Goal: Navigation & Orientation: Locate item on page

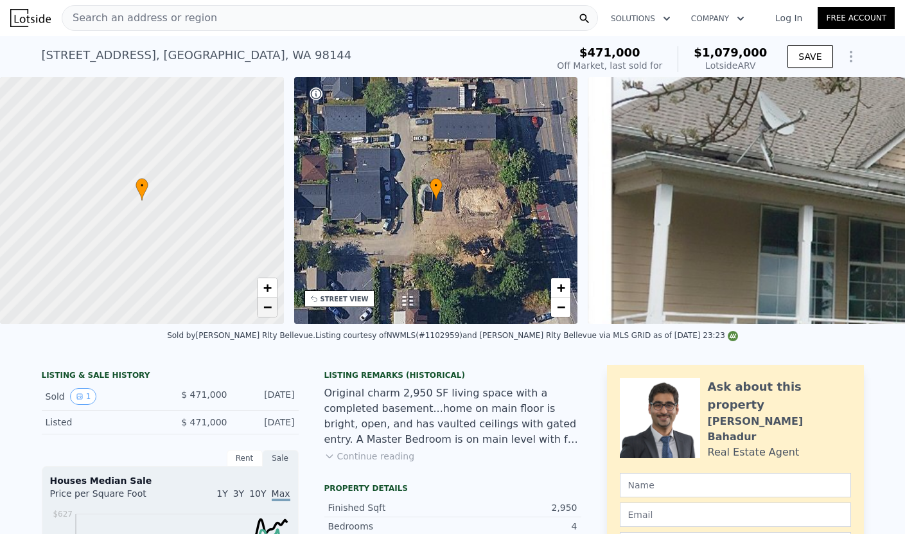
click at [266, 315] on span "−" at bounding box center [267, 307] width 8 height 16
click at [563, 311] on span "−" at bounding box center [561, 307] width 8 height 16
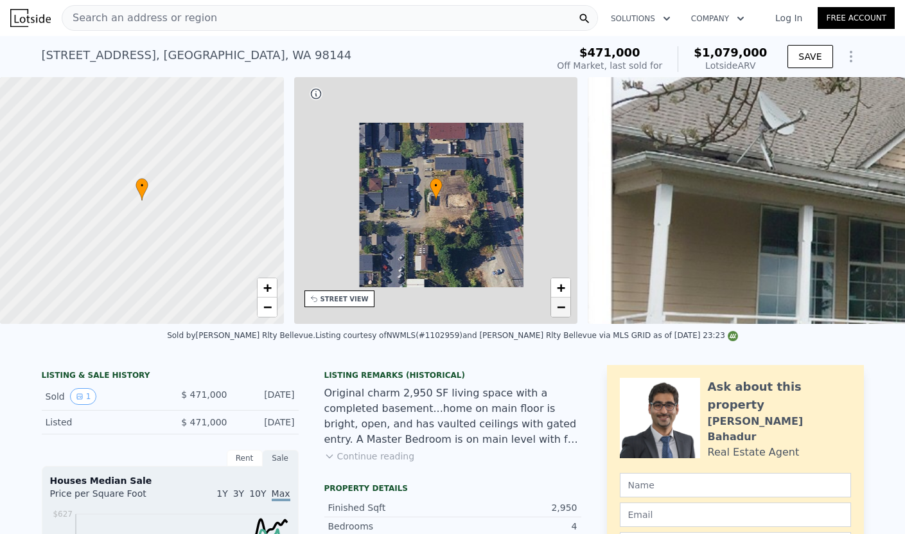
click at [563, 311] on span "−" at bounding box center [561, 307] width 8 height 16
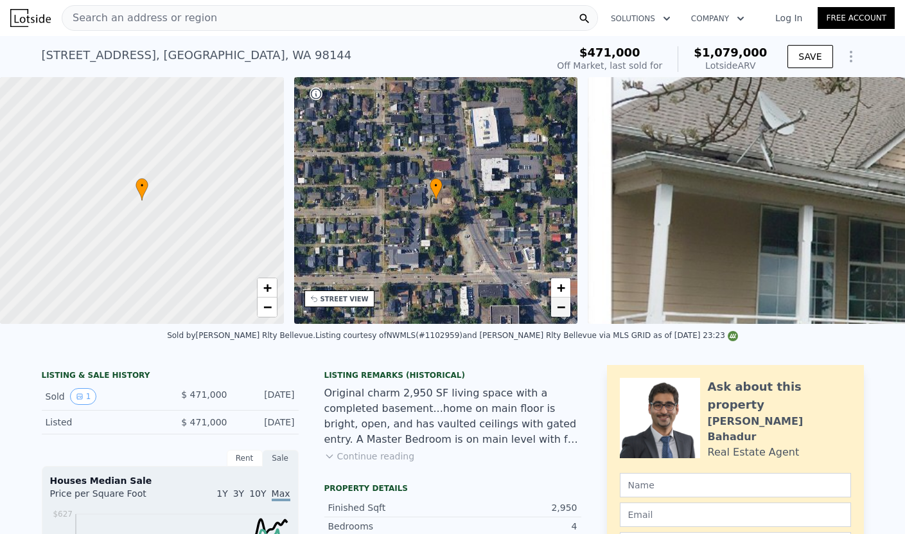
click at [563, 311] on span "−" at bounding box center [561, 307] width 8 height 16
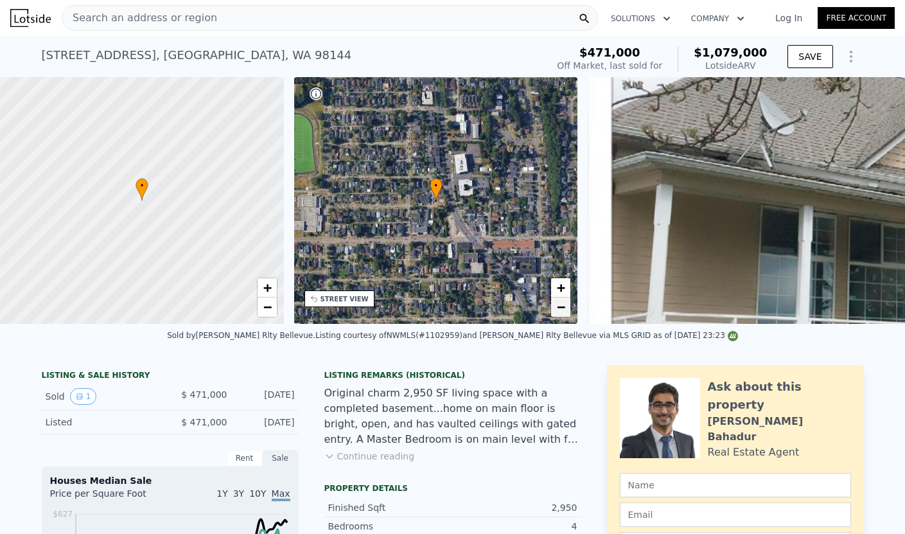
click at [563, 311] on span "−" at bounding box center [561, 307] width 8 height 16
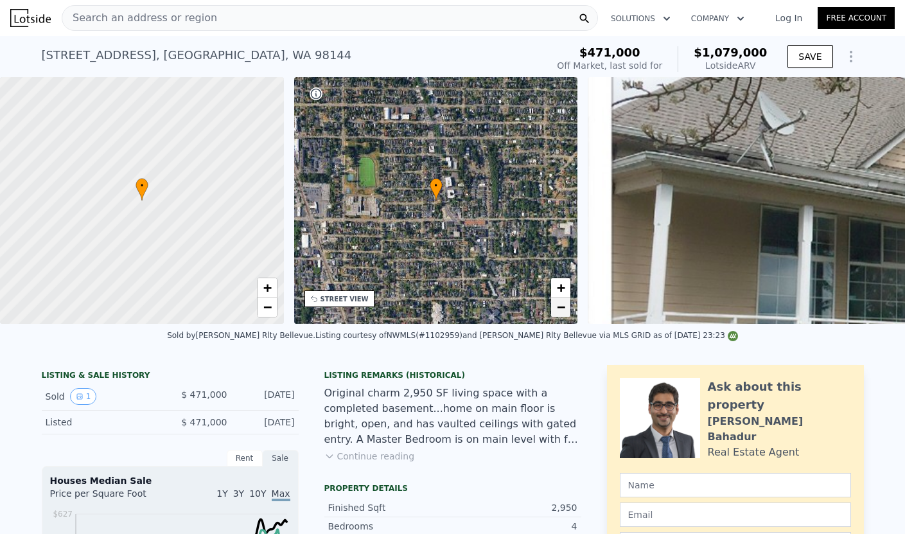
click at [563, 311] on span "−" at bounding box center [561, 307] width 8 height 16
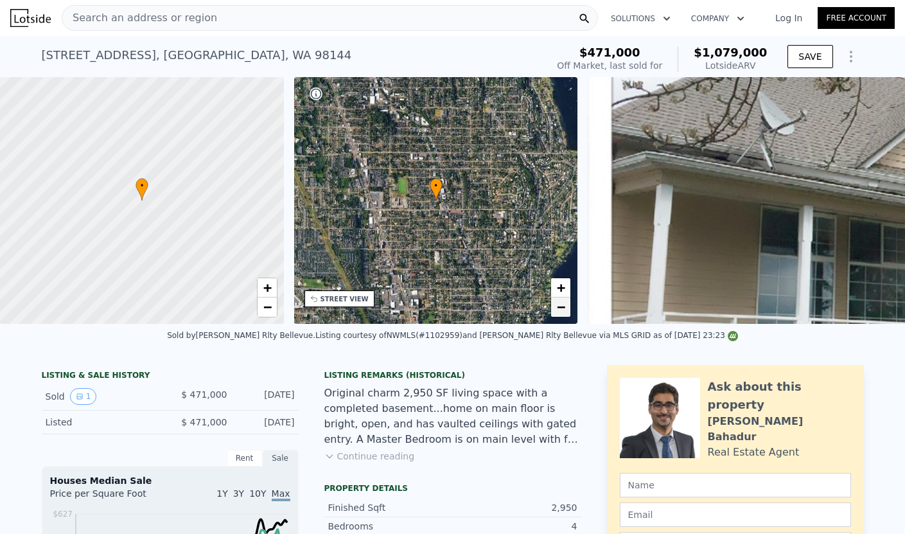
click at [563, 311] on span "−" at bounding box center [561, 307] width 8 height 16
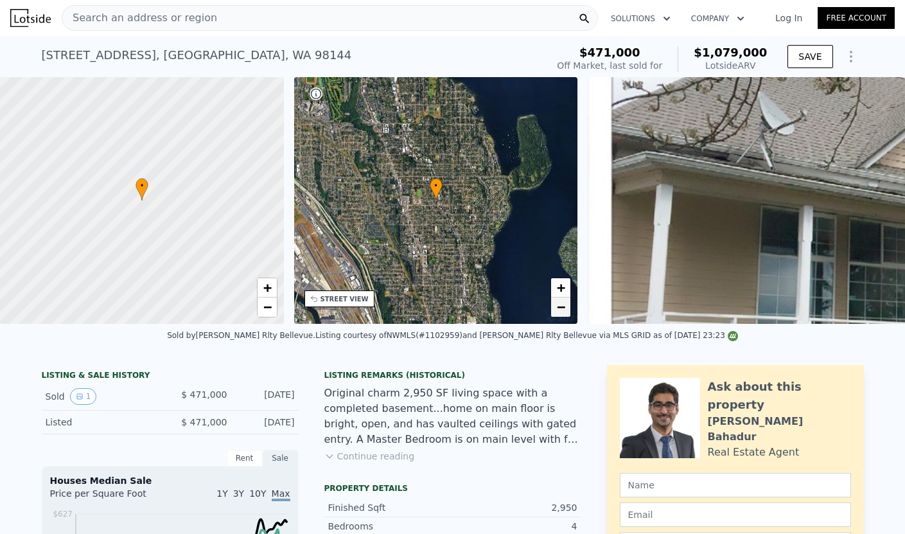
click at [563, 311] on span "−" at bounding box center [561, 307] width 8 height 16
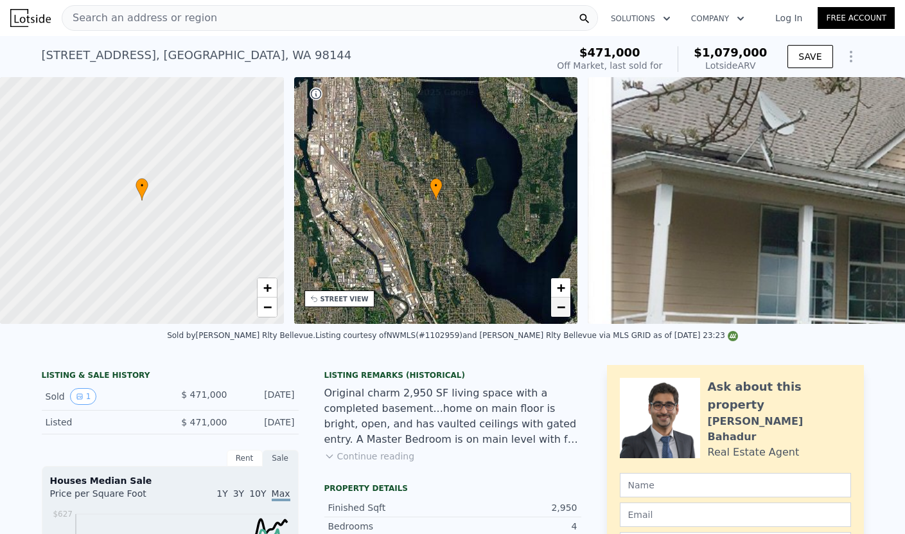
click at [563, 311] on span "−" at bounding box center [561, 307] width 8 height 16
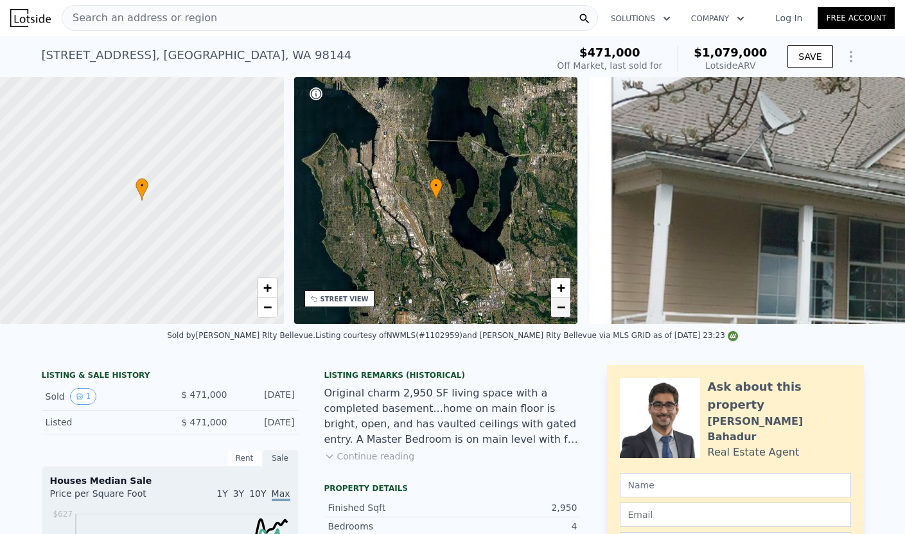
click at [563, 311] on span "−" at bounding box center [561, 307] width 8 height 16
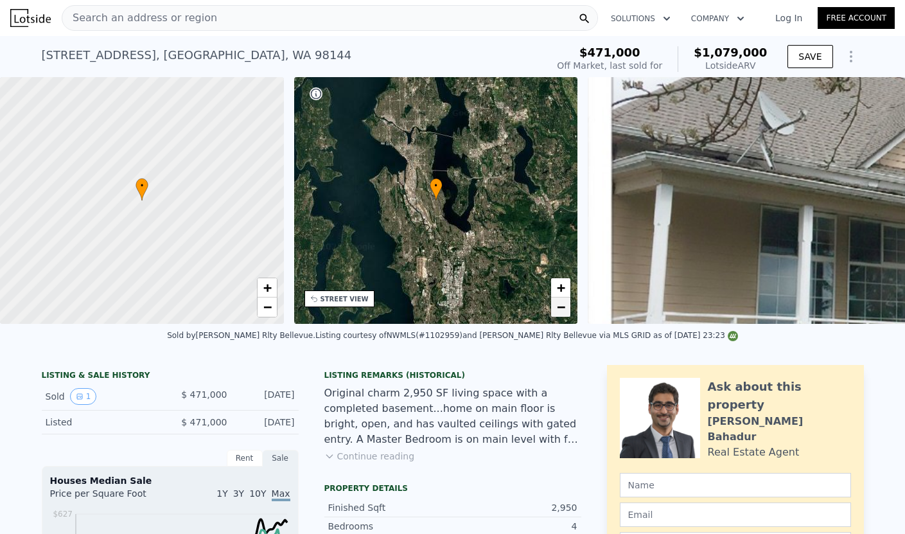
click at [563, 311] on span "−" at bounding box center [561, 307] width 8 height 16
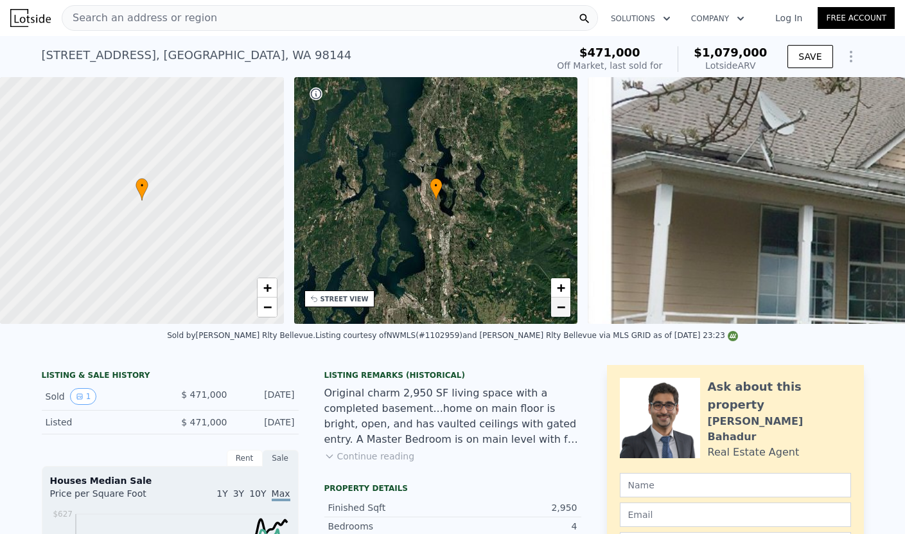
click at [563, 311] on span "−" at bounding box center [561, 307] width 8 height 16
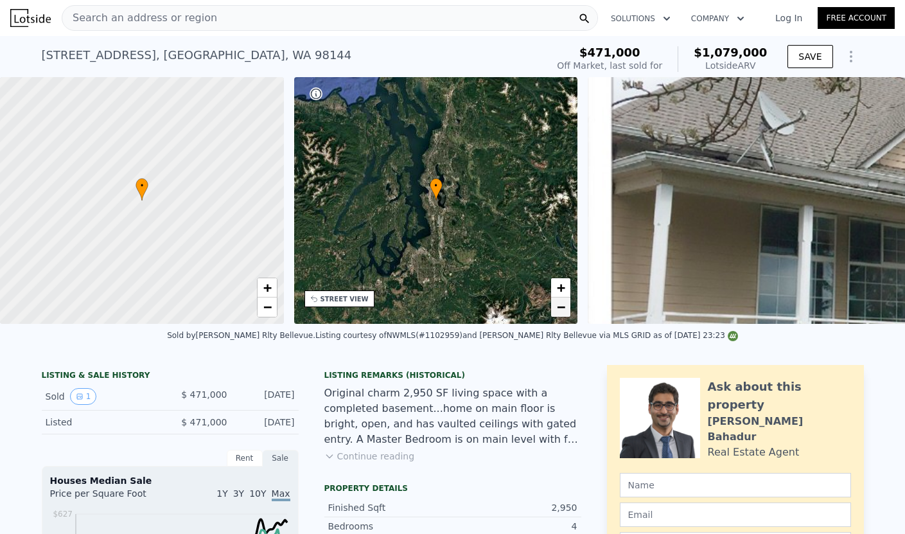
click at [563, 311] on span "−" at bounding box center [561, 307] width 8 height 16
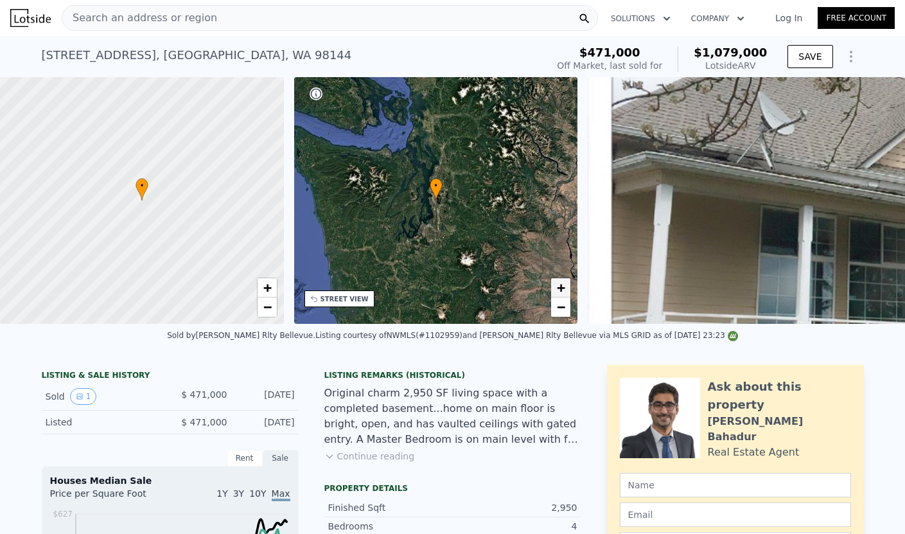
click at [563, 288] on span "+" at bounding box center [561, 287] width 8 height 16
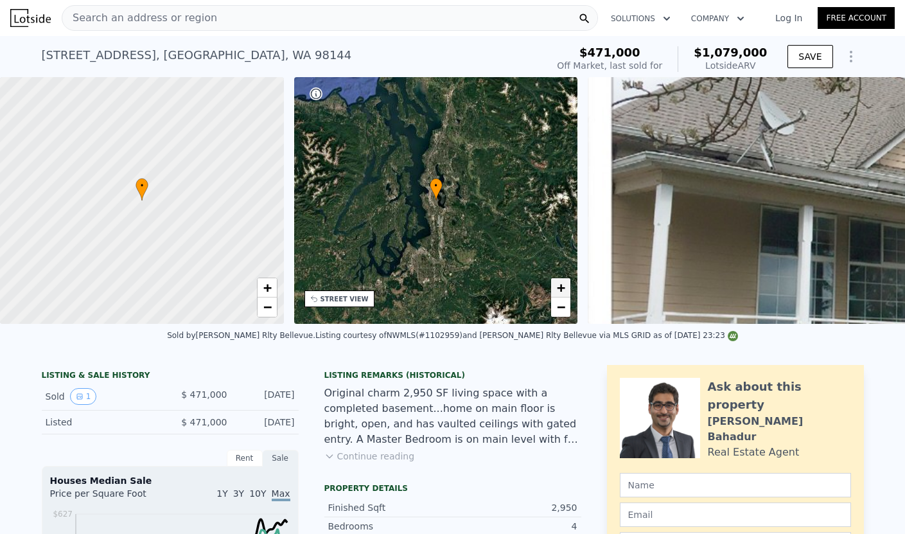
click at [563, 288] on span "+" at bounding box center [561, 287] width 8 height 16
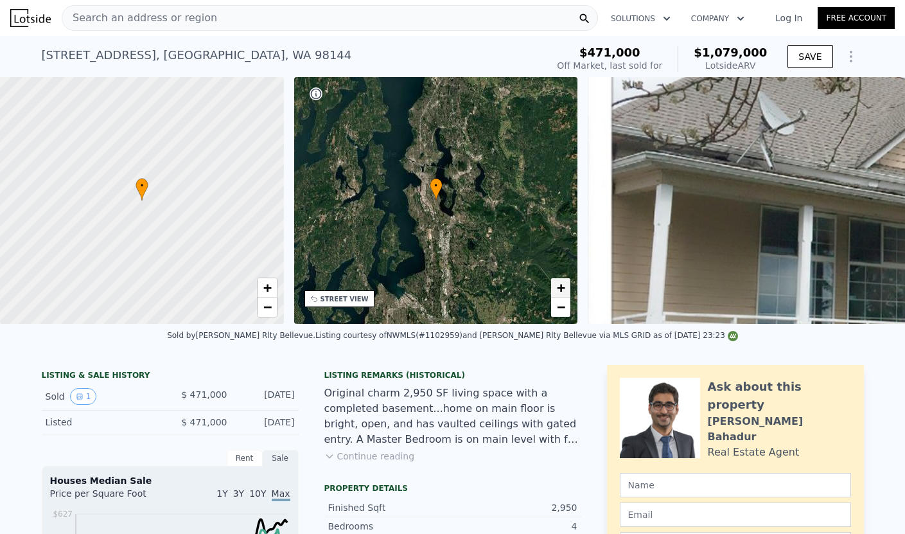
click at [563, 288] on span "+" at bounding box center [561, 287] width 8 height 16
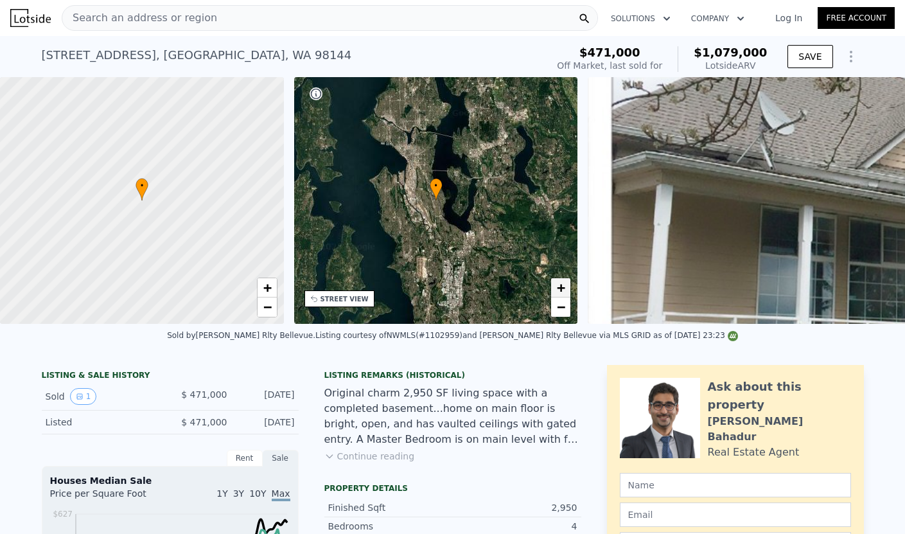
click at [563, 288] on span "+" at bounding box center [561, 287] width 8 height 16
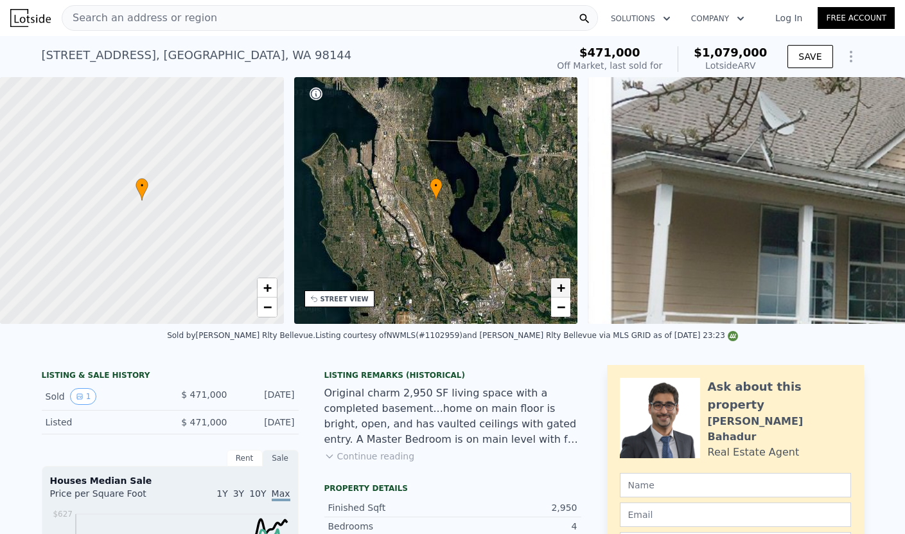
click at [563, 288] on span "+" at bounding box center [561, 287] width 8 height 16
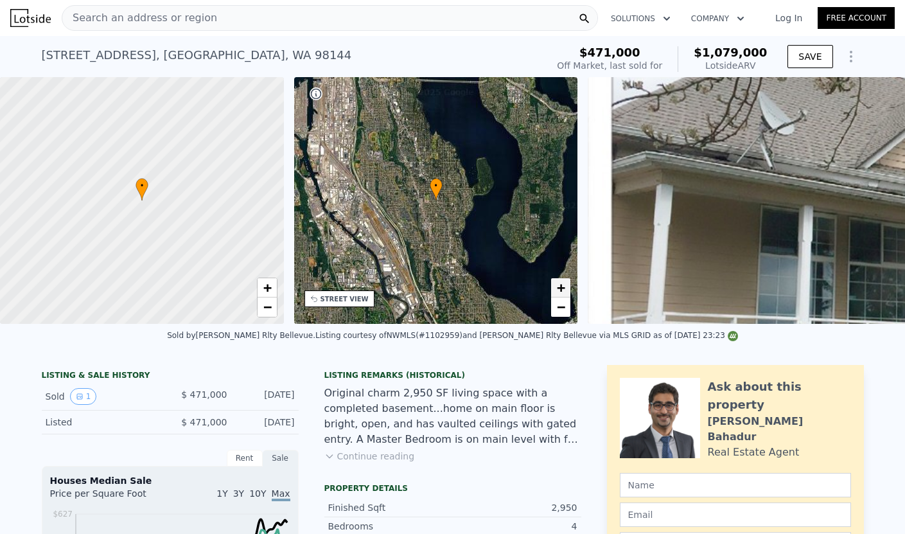
click at [563, 288] on span "+" at bounding box center [561, 287] width 8 height 16
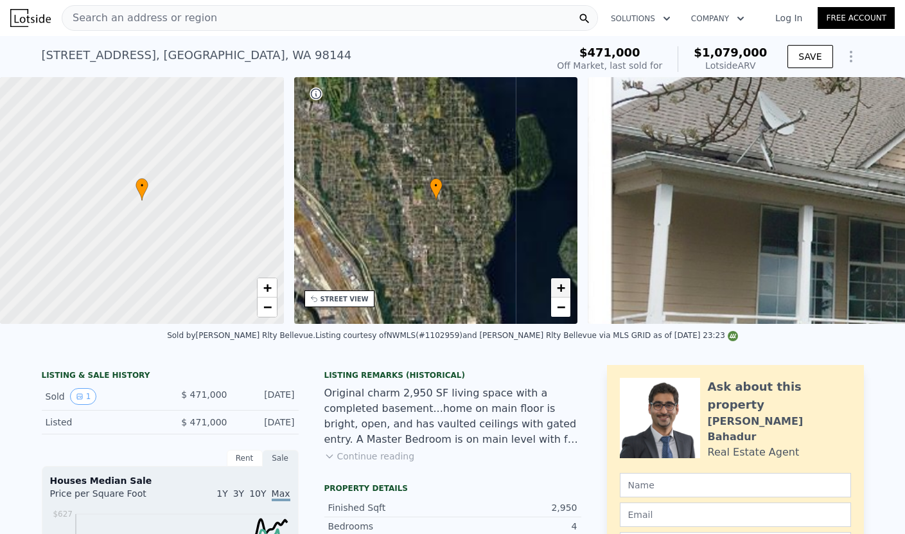
click at [563, 288] on span "+" at bounding box center [561, 287] width 8 height 16
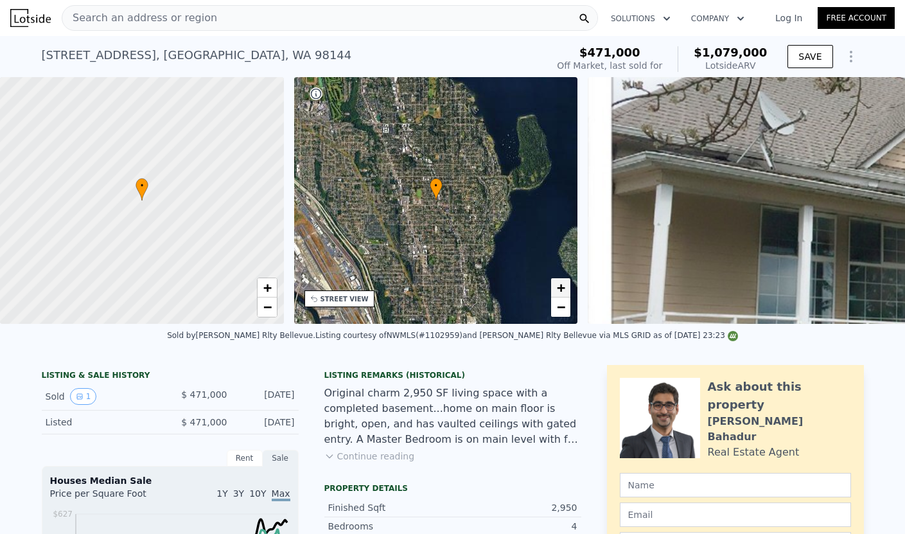
click at [563, 288] on span "+" at bounding box center [561, 287] width 8 height 16
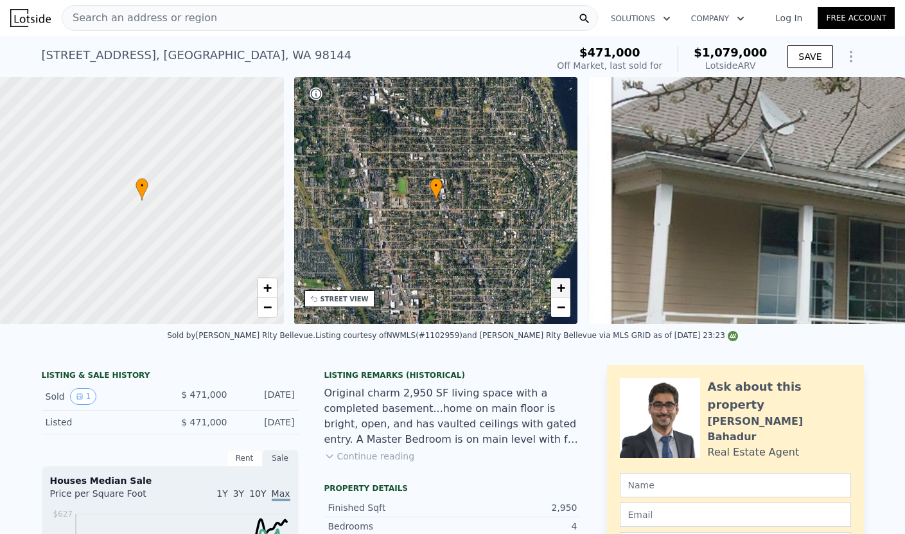
click at [563, 288] on span "+" at bounding box center [561, 287] width 8 height 16
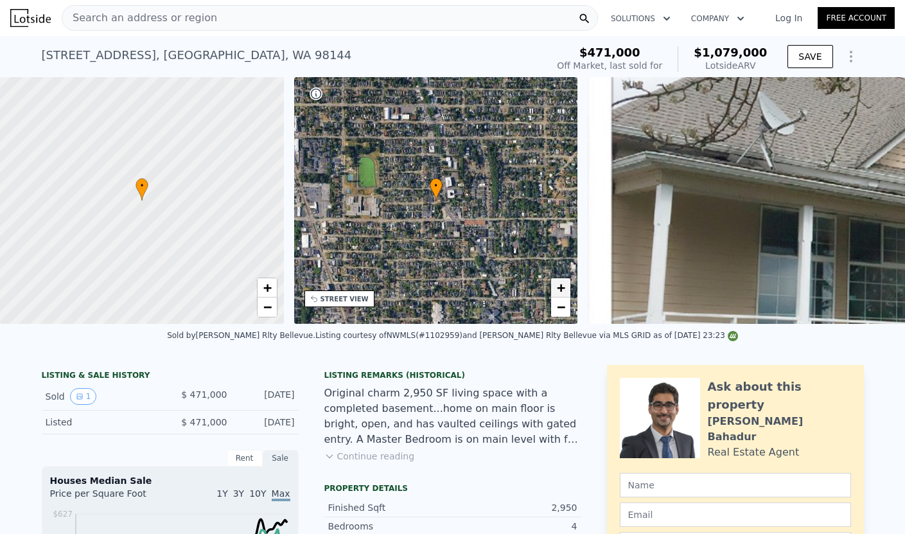
click at [563, 288] on span "+" at bounding box center [561, 287] width 8 height 16
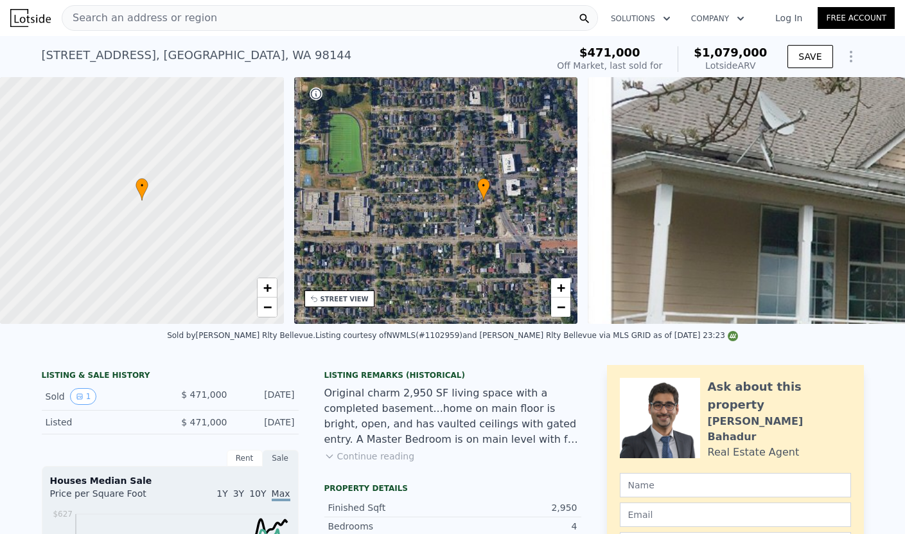
drag, startPoint x: 419, startPoint y: 258, endPoint x: 465, endPoint y: 257, distance: 46.3
click at [465, 257] on div "• + −" at bounding box center [436, 200] width 284 height 247
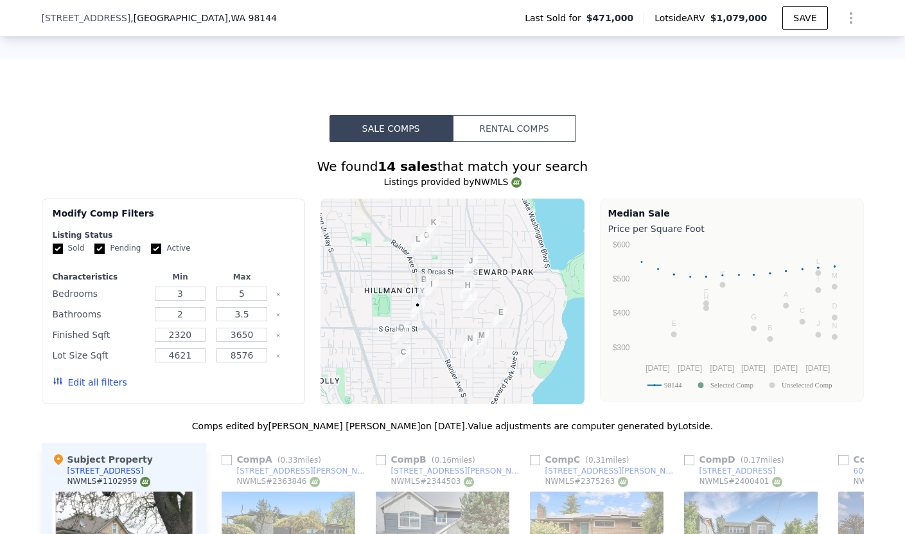
scroll to position [1146, 0]
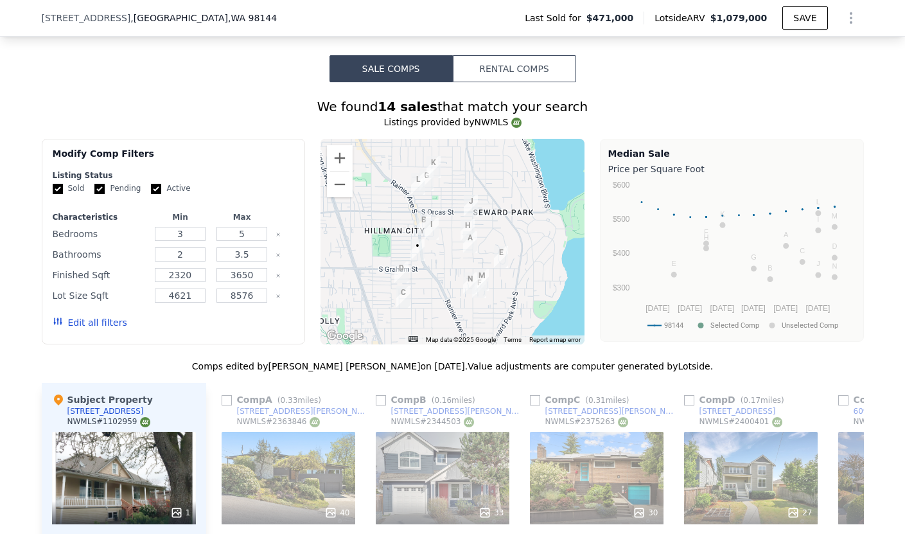
click at [401, 271] on img "4241 S Eddy St" at bounding box center [401, 272] width 14 height 22
click at [403, 268] on img "4241 S Eddy St" at bounding box center [401, 272] width 14 height 22
click at [432, 228] on img "4531 S Kenny St" at bounding box center [432, 229] width 14 height 22
click at [527, 73] on button "Rental Comps" at bounding box center [514, 68] width 123 height 27
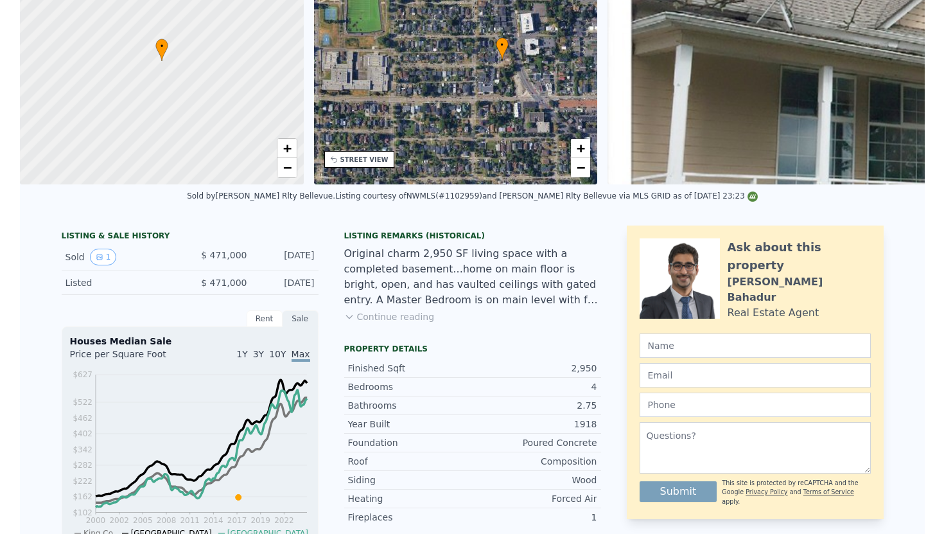
scroll to position [0, 0]
